Goal: Check status: Check status

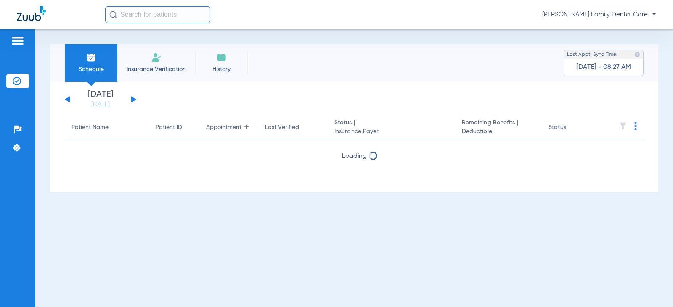
click at [134, 99] on button at bounding box center [133, 99] width 5 height 6
click at [68, 97] on div "[DATE] [DATE] [DATE] [DATE] [DATE] [DATE] [DATE] [DATE] [DATE] [DATE] [DATE] [D…" at bounding box center [101, 99] width 72 height 19
click at [67, 100] on button at bounding box center [67, 99] width 5 height 6
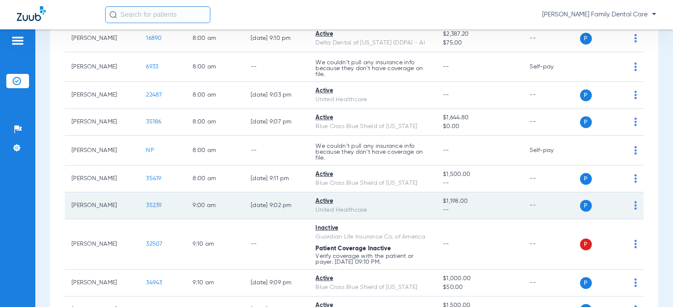
scroll to position [126, 0]
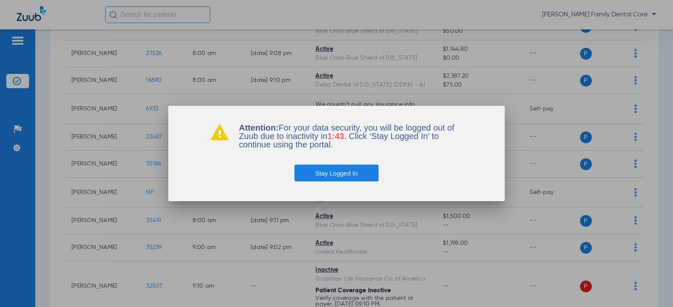
click at [334, 178] on button "Stay Logged In" at bounding box center [336, 173] width 85 height 17
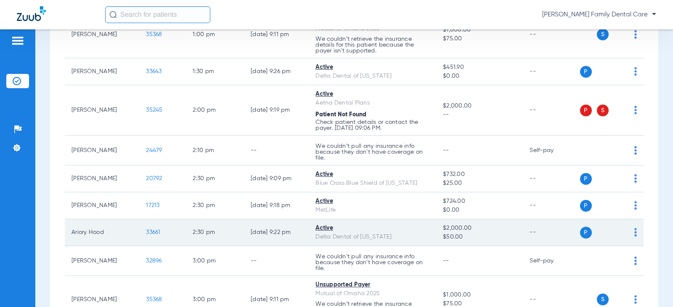
scroll to position [1097, 0]
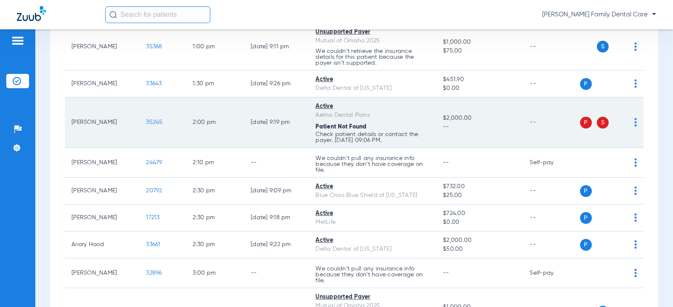
click at [149, 123] on span "35245" at bounding box center [154, 122] width 16 height 6
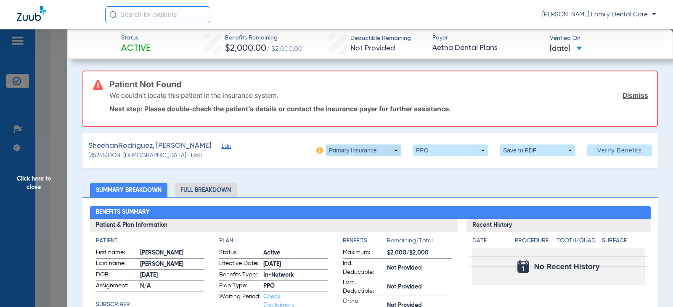
click at [390, 151] on span at bounding box center [363, 151] width 75 height 12
click at [348, 183] on span "Secondary Insurance" at bounding box center [355, 184] width 56 height 6
click at [33, 183] on span "Click here to close" at bounding box center [33, 182] width 67 height 307
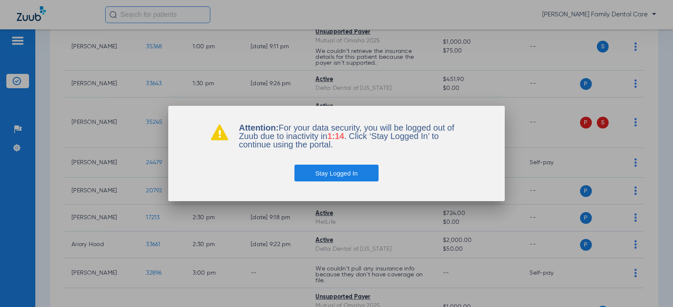
click at [334, 178] on button "Stay Logged In" at bounding box center [336, 173] width 85 height 17
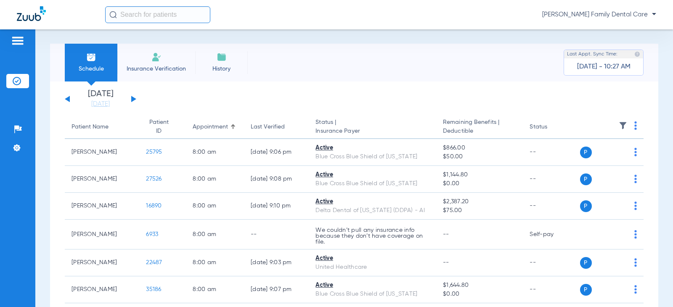
scroll to position [0, 0]
click at [133, 99] on button at bounding box center [133, 99] width 5 height 6
